Goal: Register for event/course

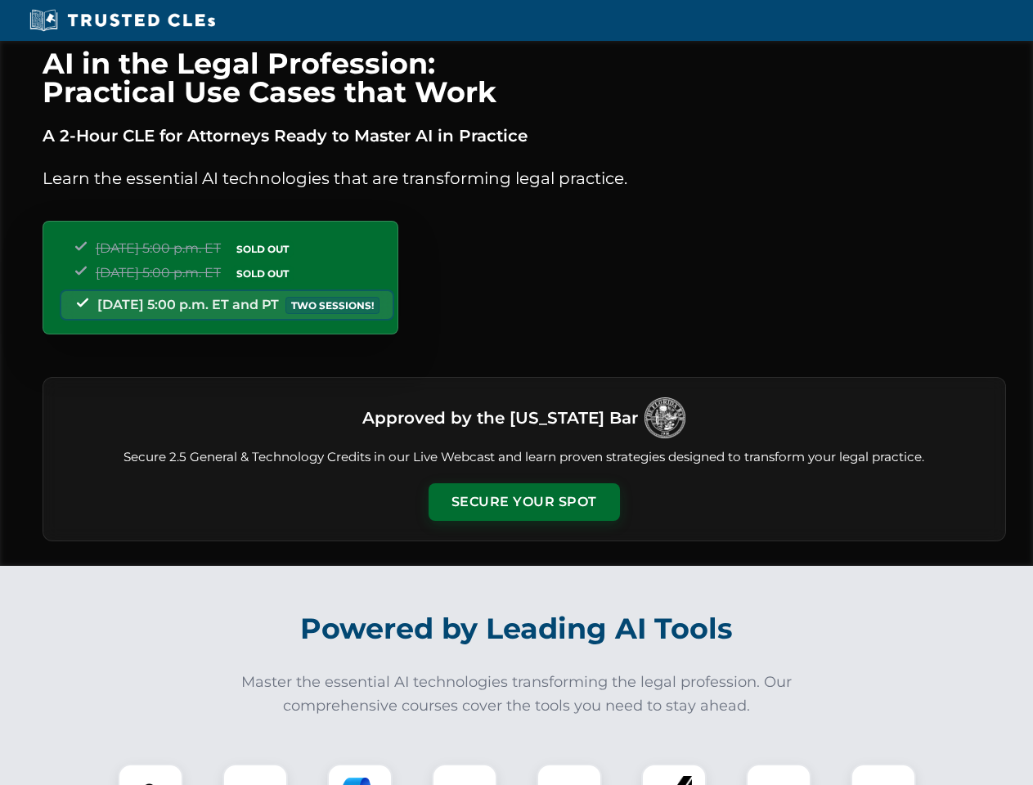
click at [523, 502] on button "Secure Your Spot" at bounding box center [523, 502] width 191 height 38
click at [150, 774] on img at bounding box center [150, 796] width 47 height 47
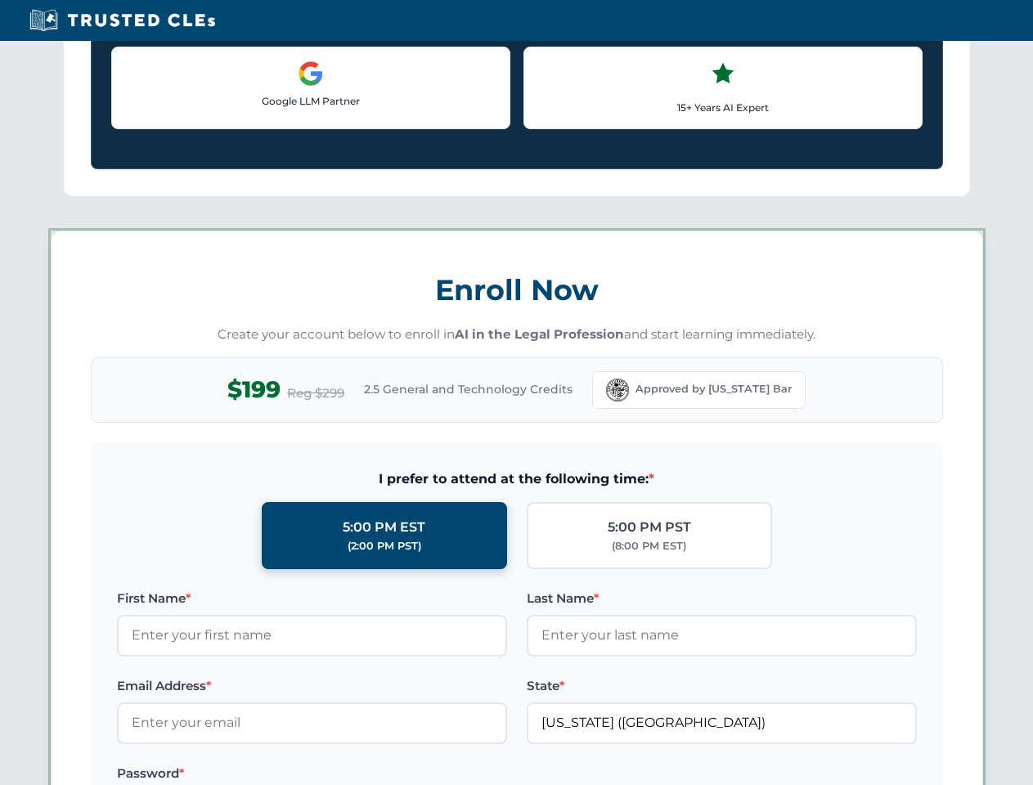
click at [360, 774] on label "Password *" at bounding box center [312, 774] width 390 height 20
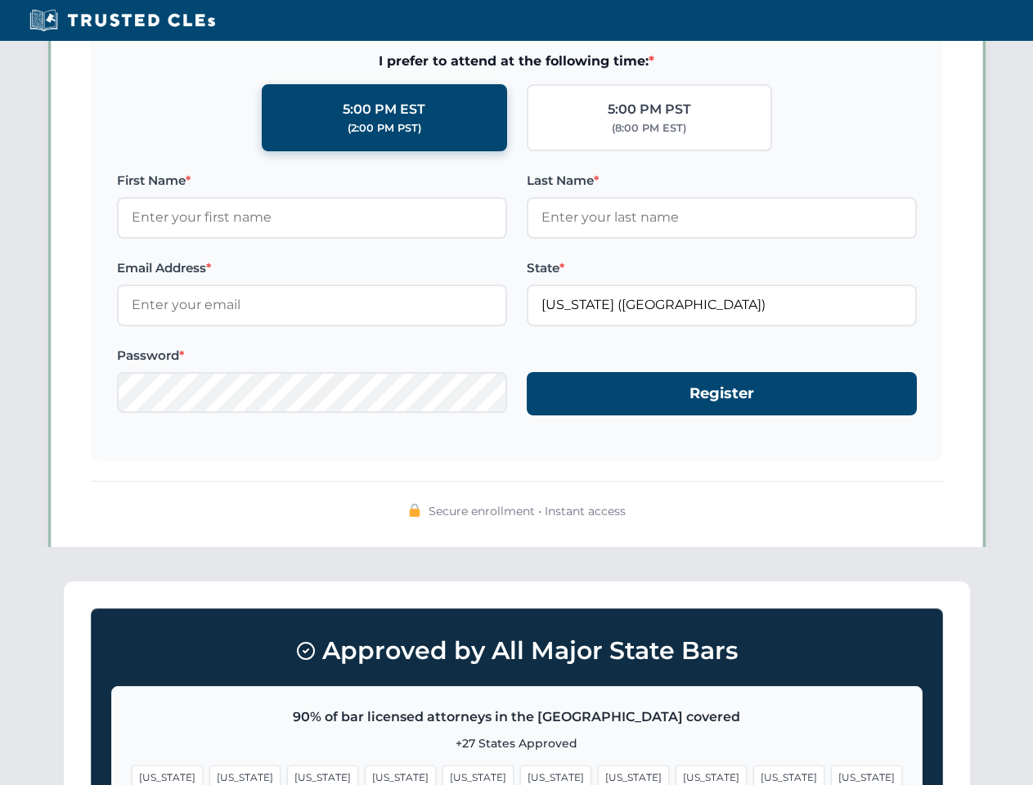
click at [753, 774] on span "[US_STATE]" at bounding box center [788, 777] width 71 height 24
